Goal: Transaction & Acquisition: Obtain resource

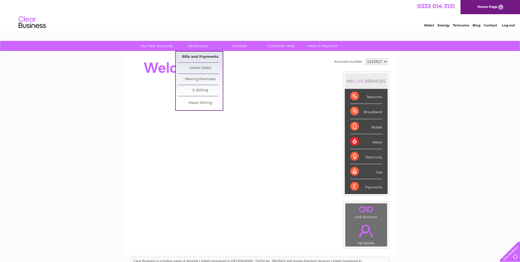
click at [205, 57] on link "Bills and Payments" at bounding box center [200, 57] width 45 height 11
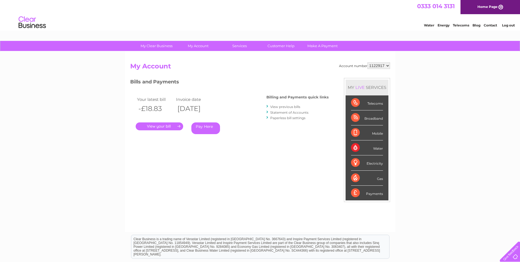
click at [168, 127] on link "." at bounding box center [160, 127] width 48 height 8
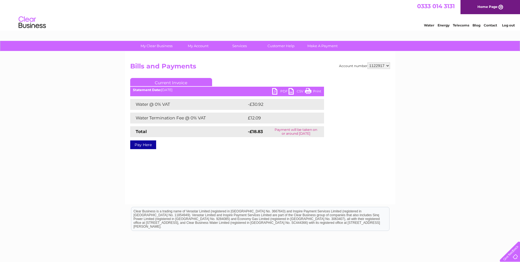
click at [276, 90] on link "PDF" at bounding box center [280, 92] width 16 height 8
click at [507, 25] on link "Log out" at bounding box center [508, 25] width 13 height 4
